Goal: Task Accomplishment & Management: Manage account settings

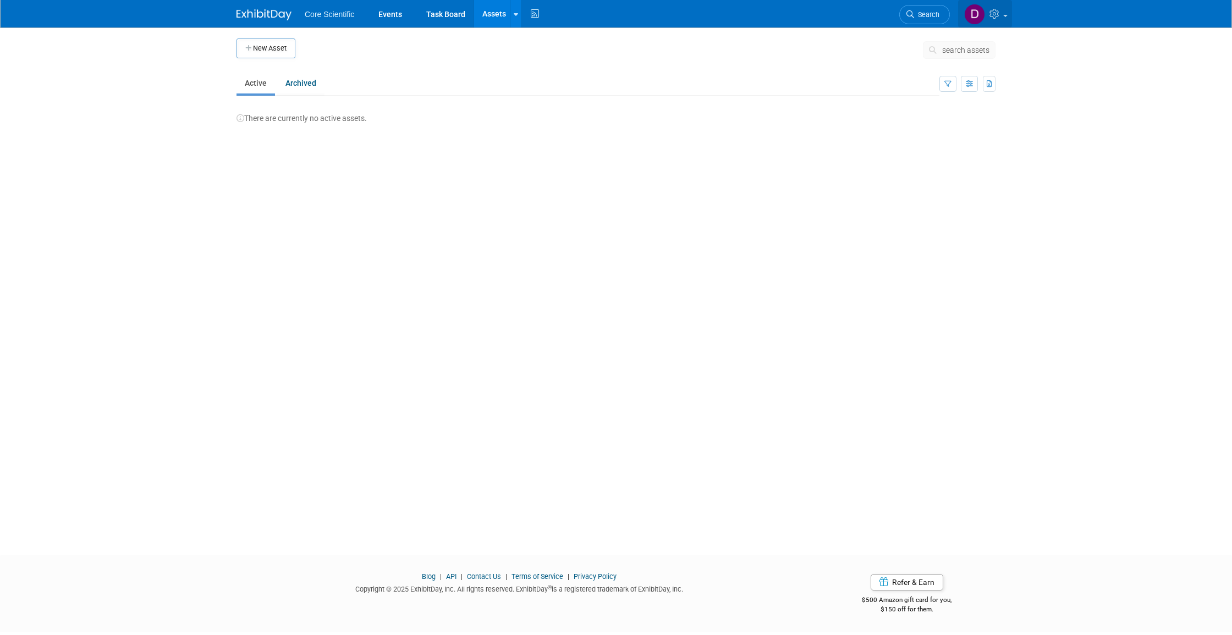
click at [970, 15] on img at bounding box center [974, 14] width 21 height 21
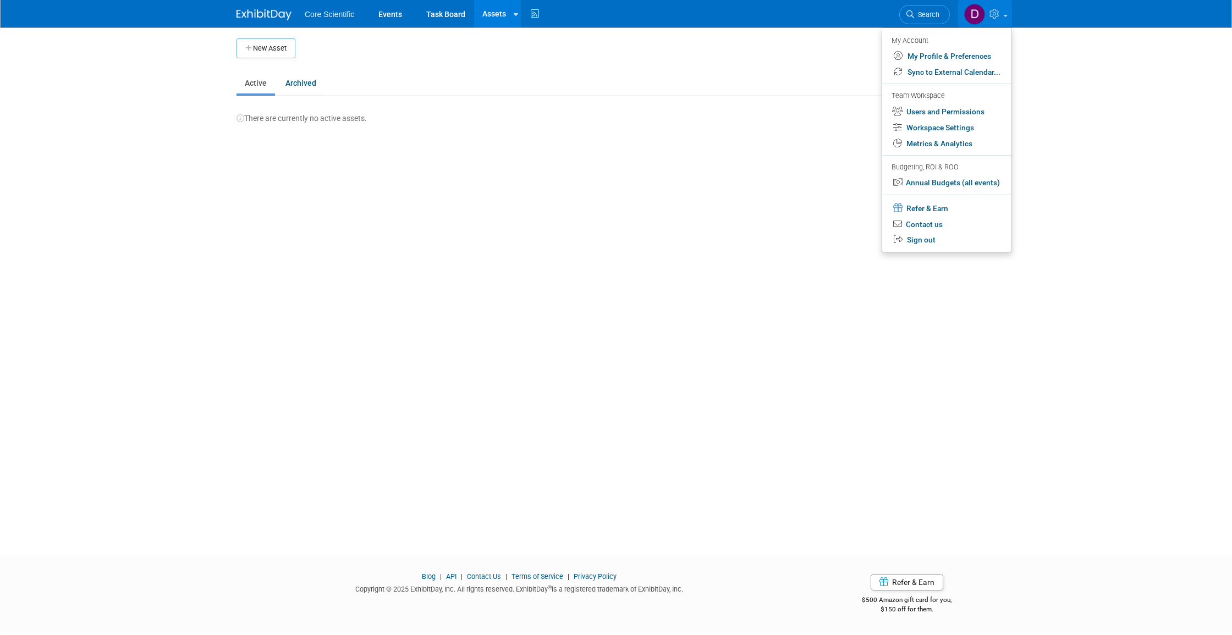
click at [951, 111] on link "Users and Permissions" at bounding box center [946, 112] width 129 height 16
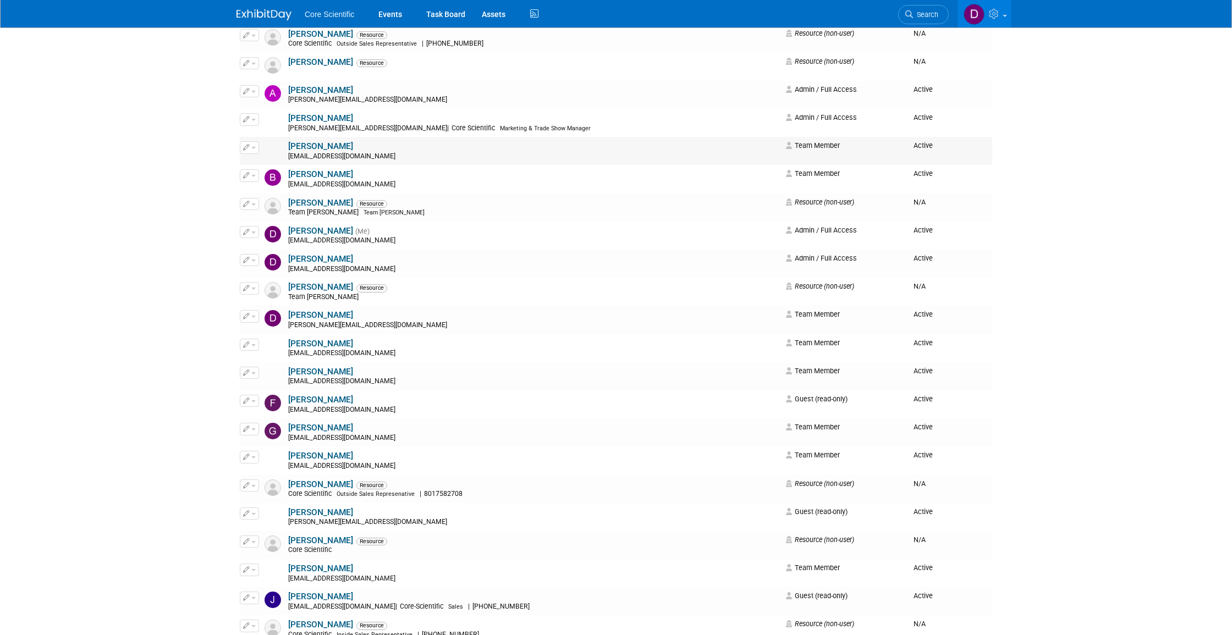
scroll to position [212, 0]
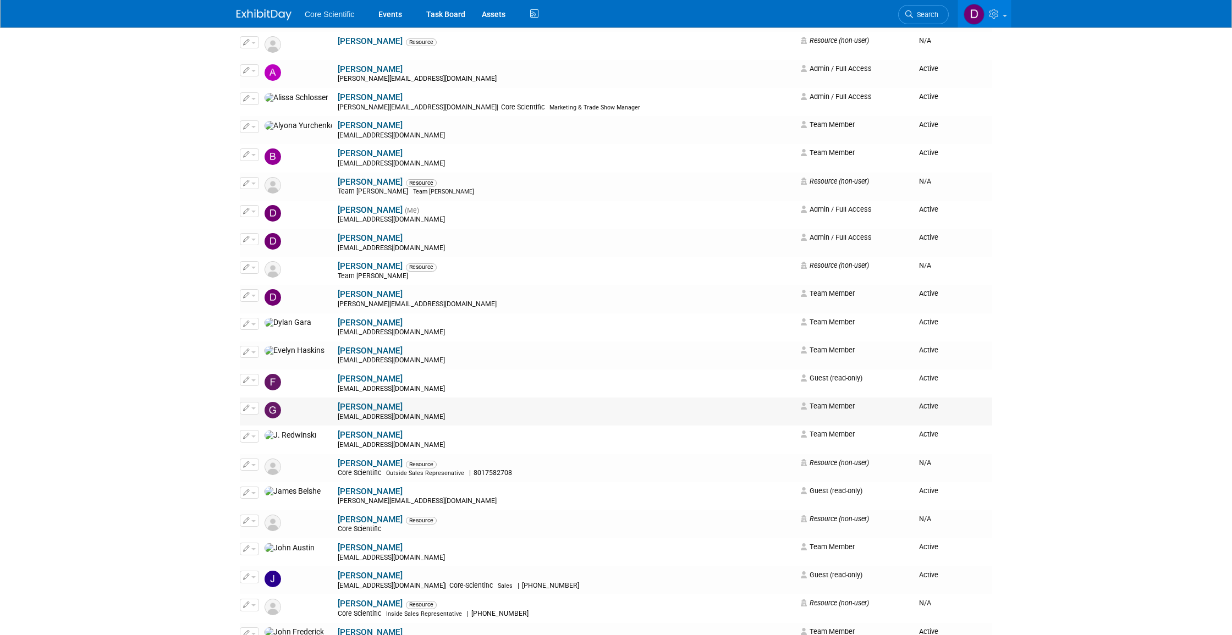
click at [257, 402] on button "button" at bounding box center [249, 408] width 19 height 12
click at [276, 418] on link "Edit" at bounding box center [283, 425] width 87 height 15
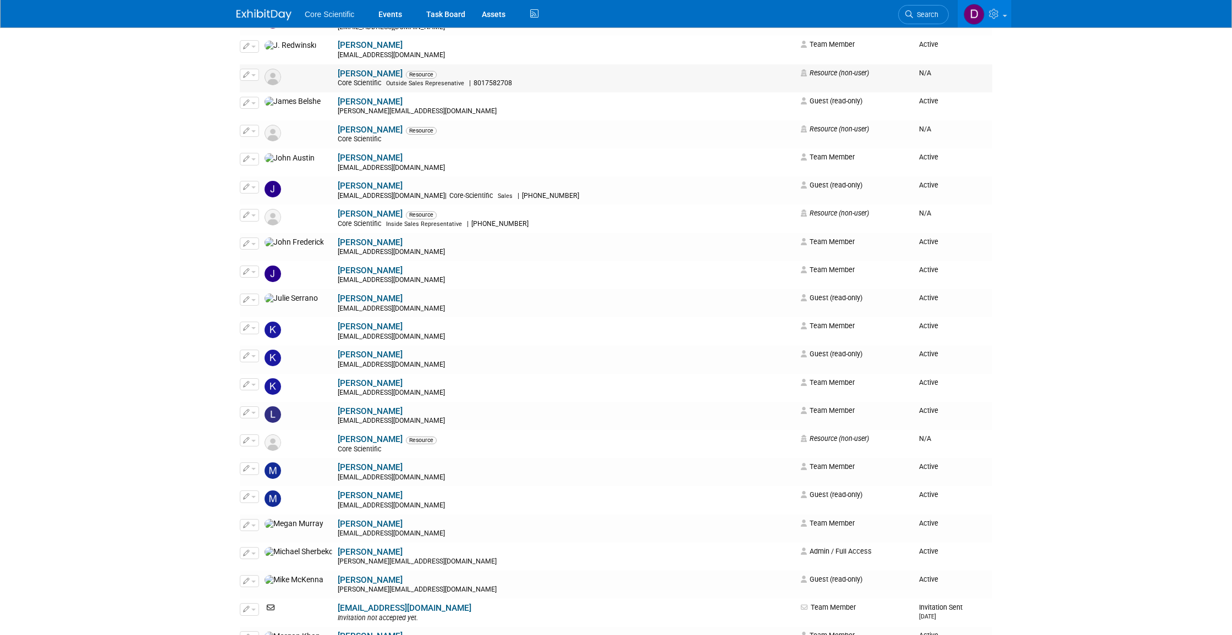
scroll to position [605, 0]
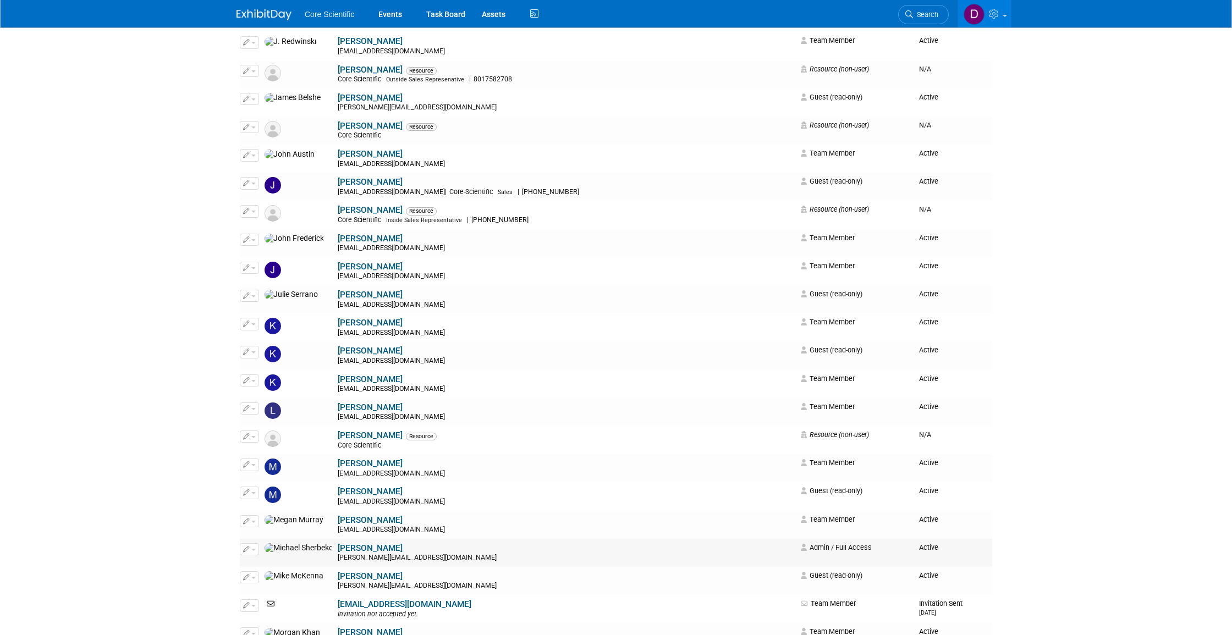
click at [255, 543] on button "button" at bounding box center [249, 549] width 19 height 12
click at [270, 559] on link "Edit" at bounding box center [283, 566] width 87 height 15
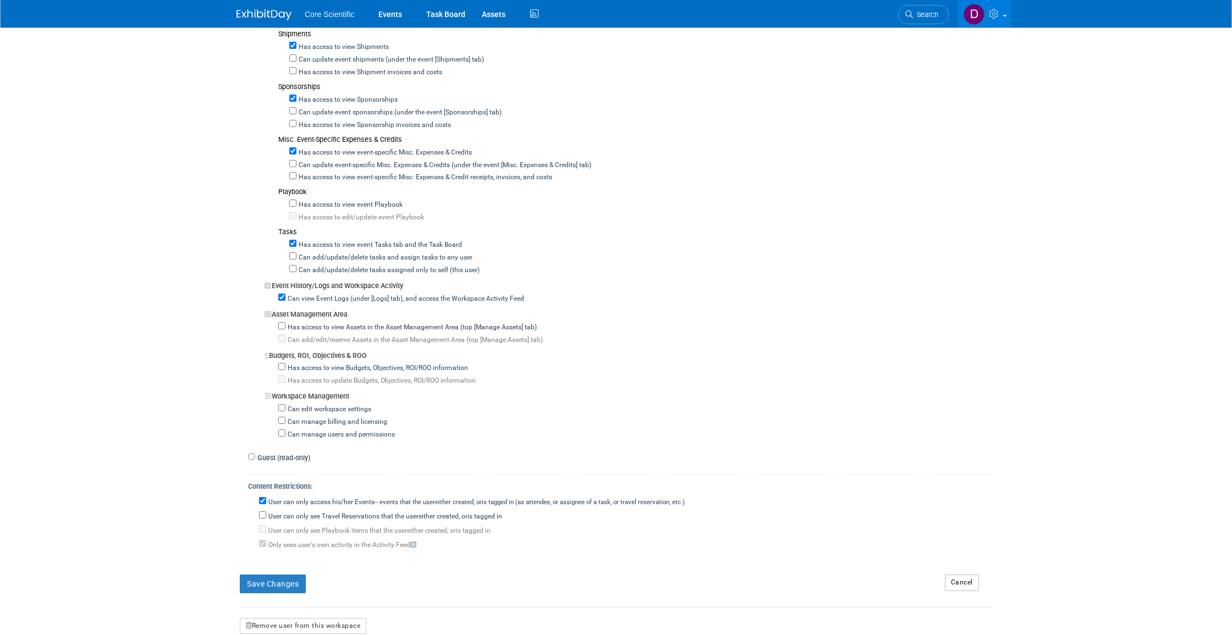
scroll to position [641, 0]
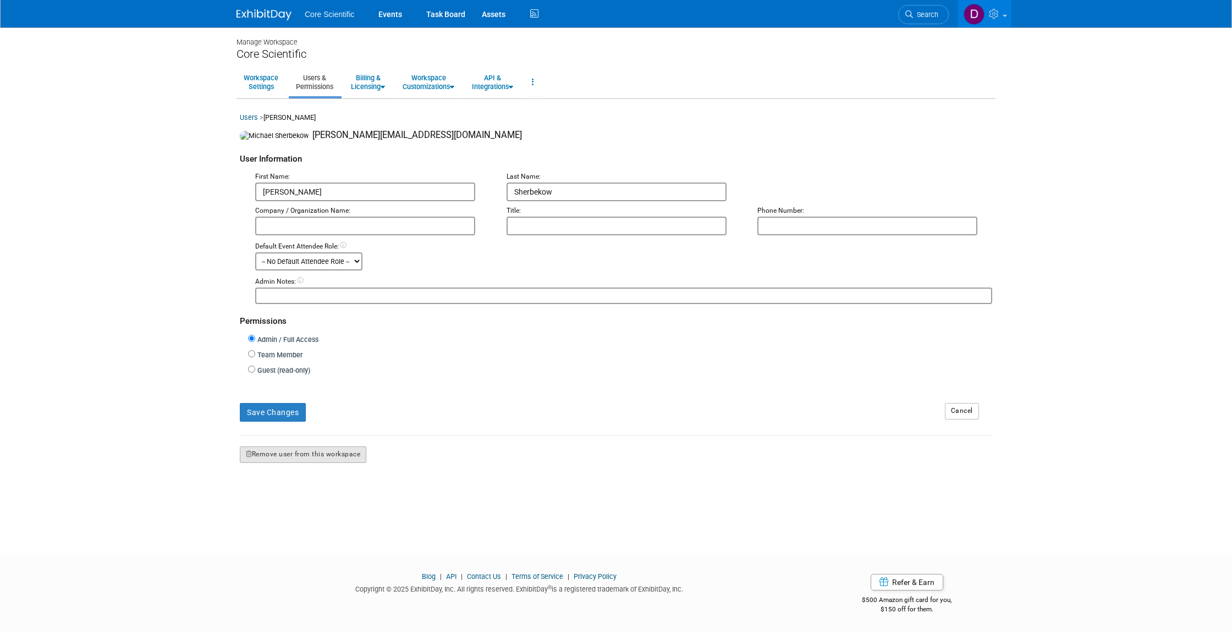
click at [299, 446] on button "Remove user from this workspace" at bounding box center [303, 454] width 126 height 16
click at [279, 484] on link "Yes" at bounding box center [291, 484] width 32 height 18
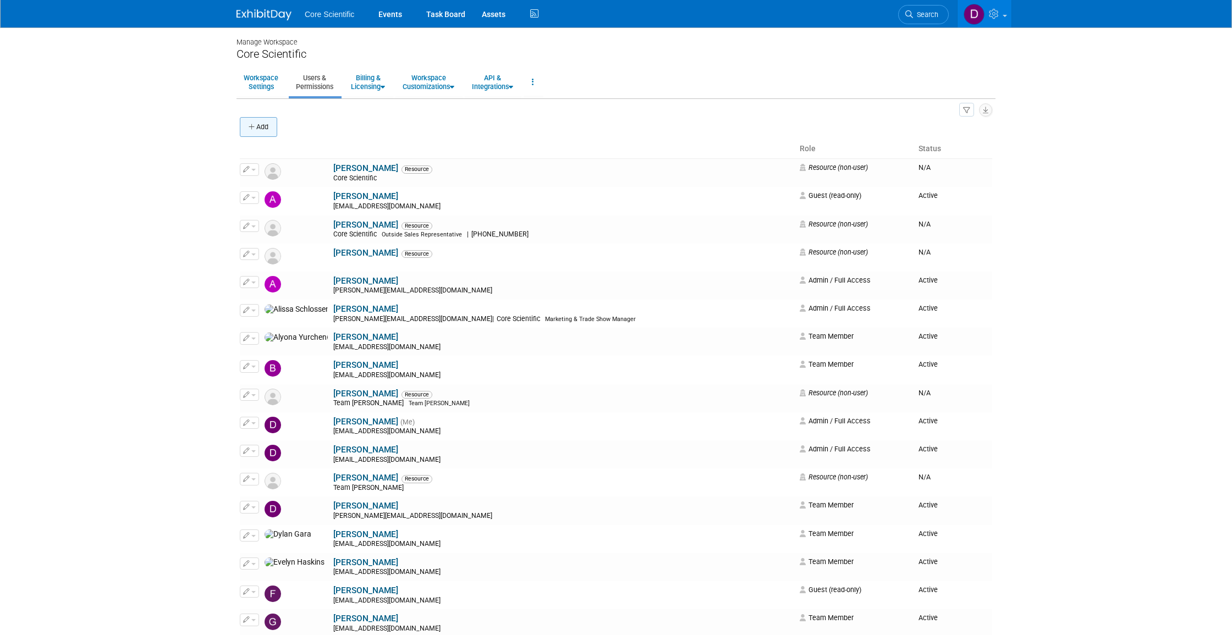
click at [255, 117] on button "Add" at bounding box center [258, 127] width 37 height 20
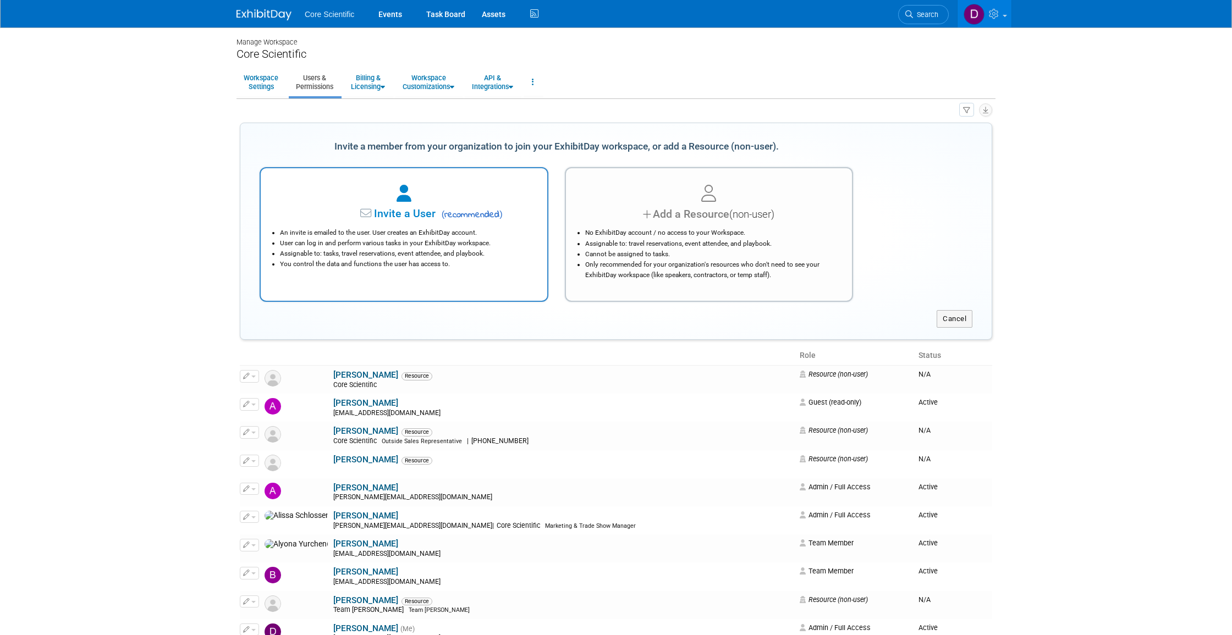
click at [367, 208] on icon at bounding box center [367, 214] width 14 height 12
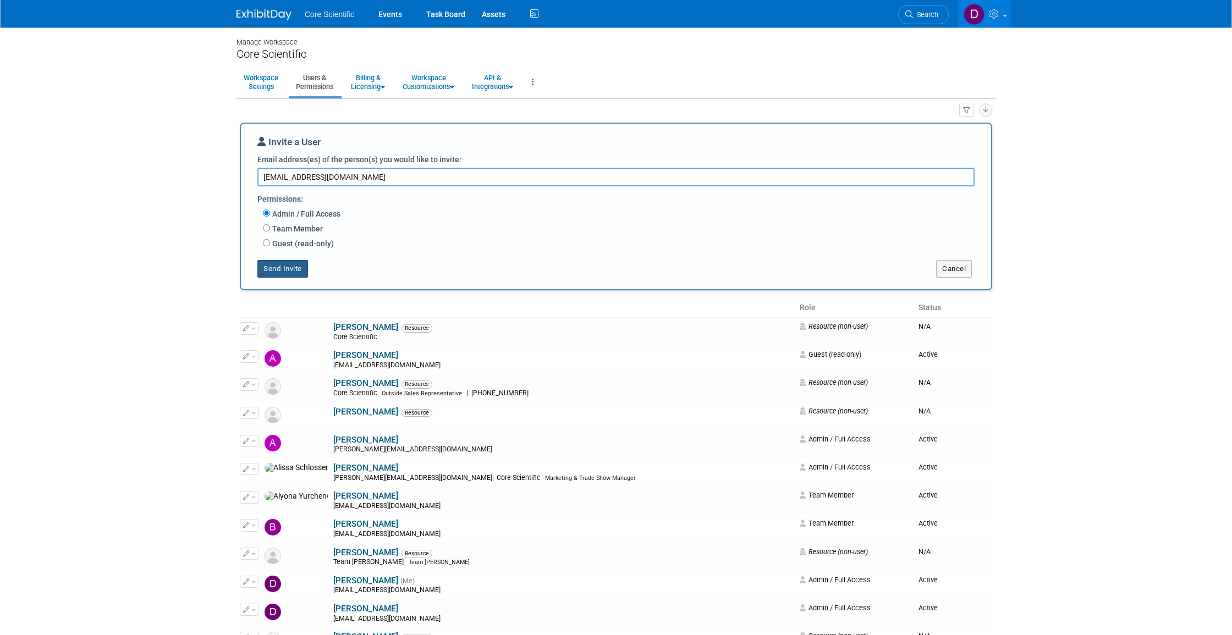
type textarea "[EMAIL_ADDRESS][DOMAIN_NAME]"
click at [292, 260] on button "Send Invite" at bounding box center [282, 269] width 51 height 18
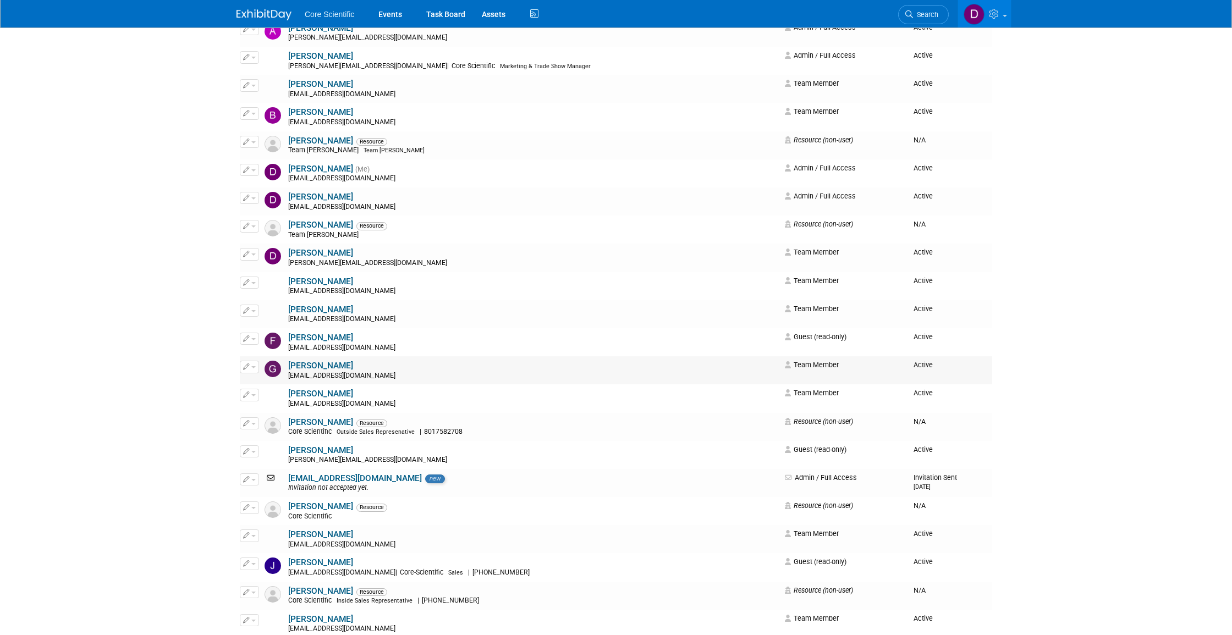
scroll to position [250, 0]
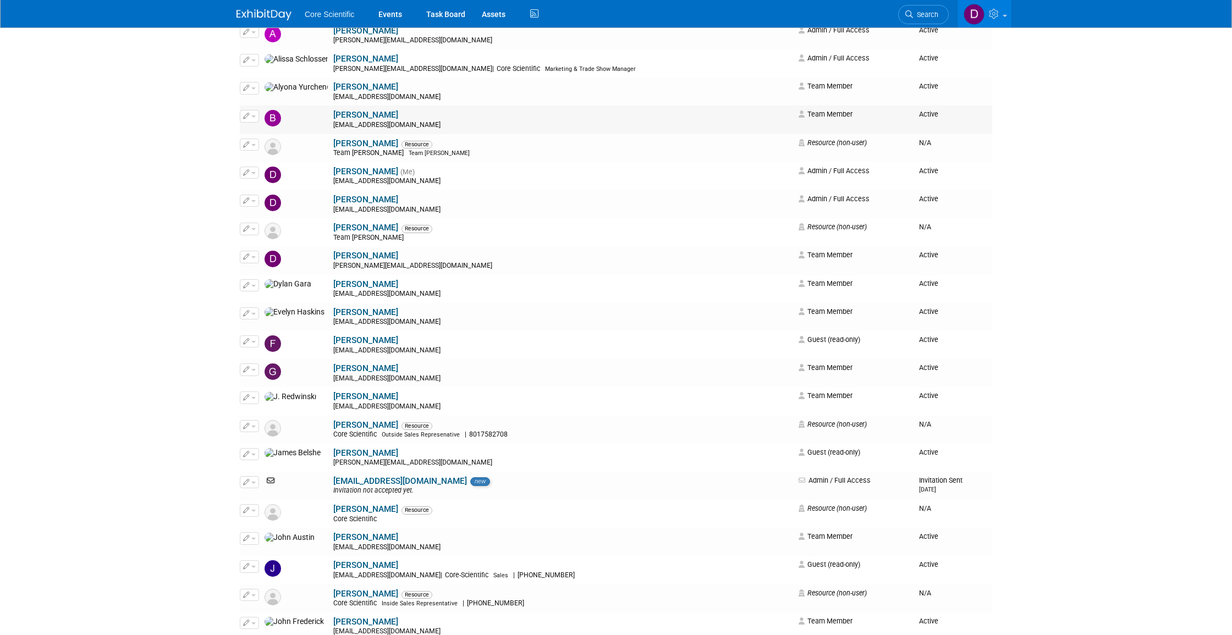
click at [333, 111] on link "[PERSON_NAME]" at bounding box center [365, 115] width 65 height 10
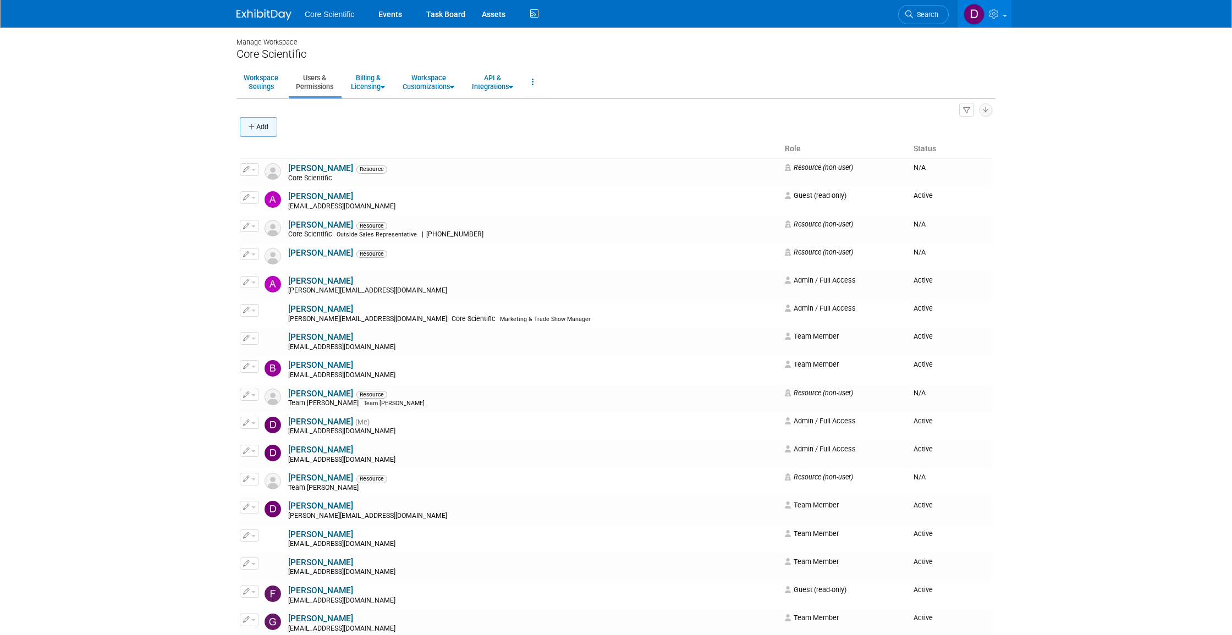
scroll to position [0, 0]
click at [266, 126] on button "Add" at bounding box center [258, 127] width 37 height 20
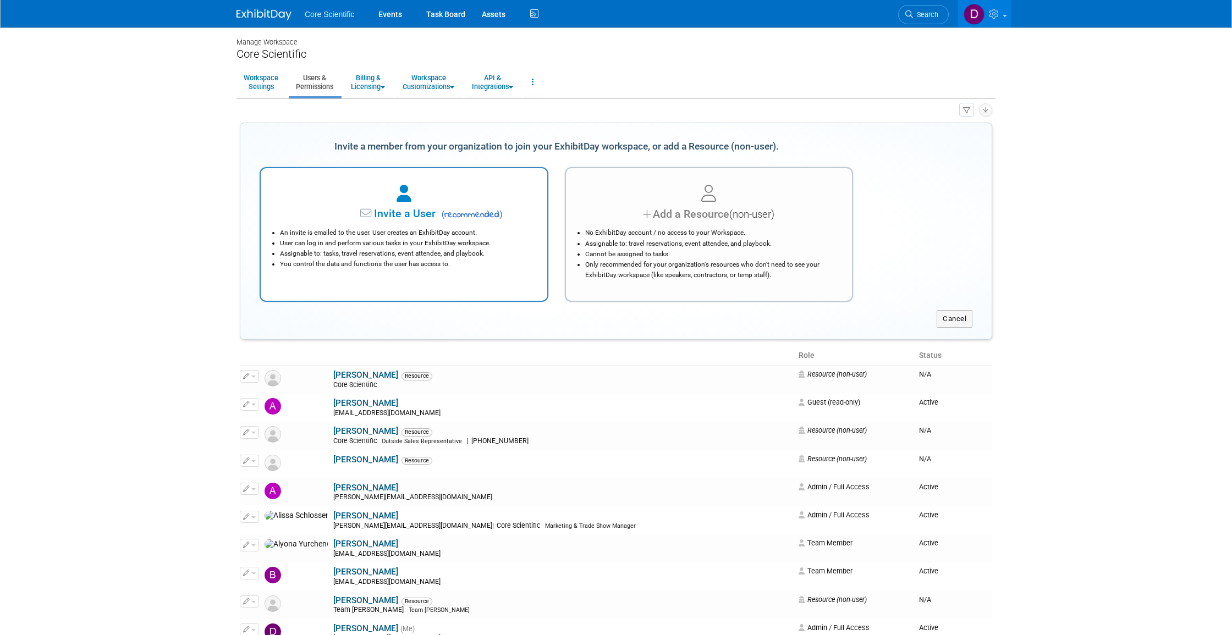
click at [406, 201] on div at bounding box center [403, 194] width 259 height 24
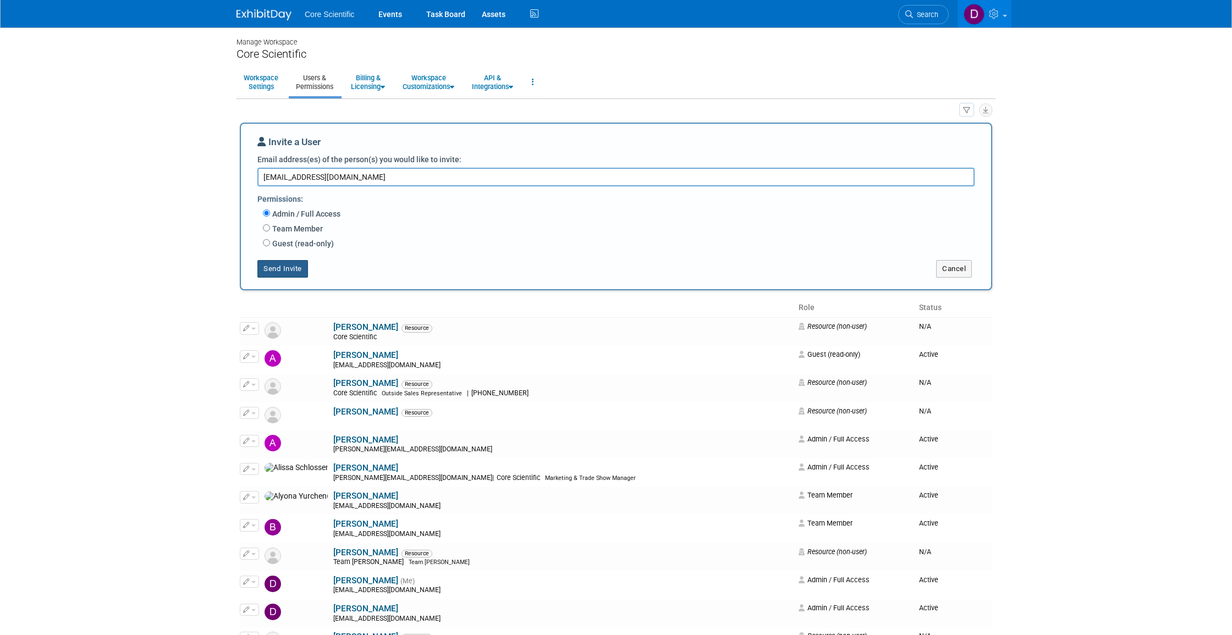
type textarea "[EMAIL_ADDRESS][DOMAIN_NAME]"
click at [305, 260] on button "Send Invite" at bounding box center [282, 269] width 51 height 18
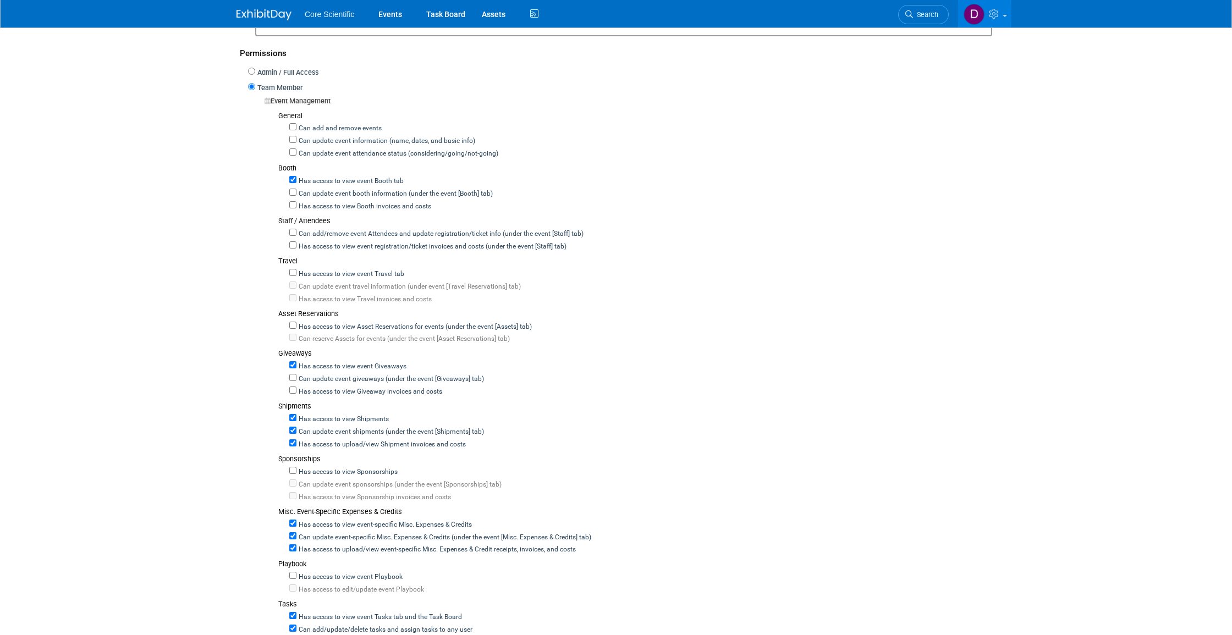
scroll to position [271, 0]
